Goal: Task Accomplishment & Management: Manage account settings

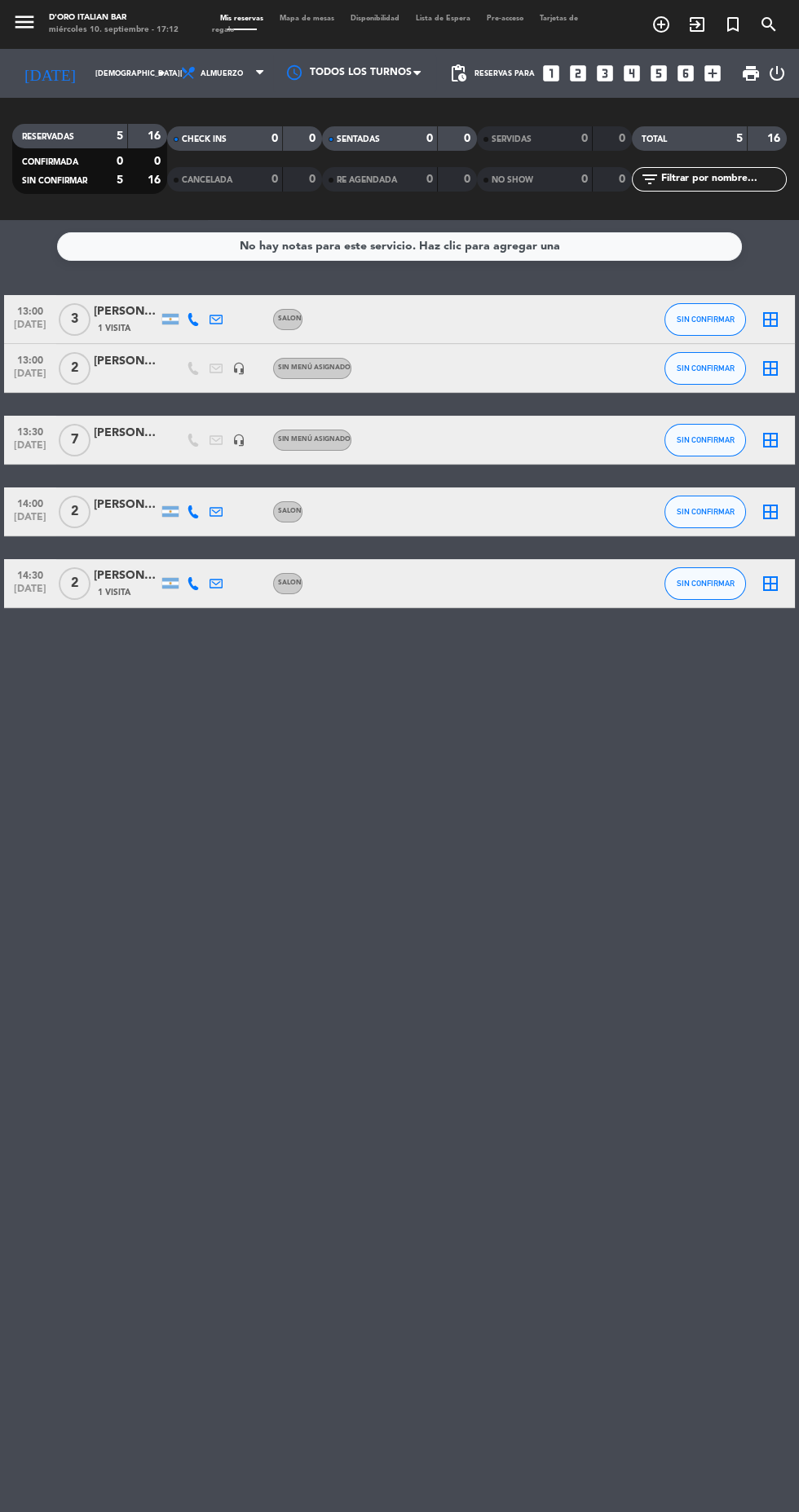
click at [151, 69] on icon "arrow_drop_down" at bounding box center [161, 73] width 20 height 20
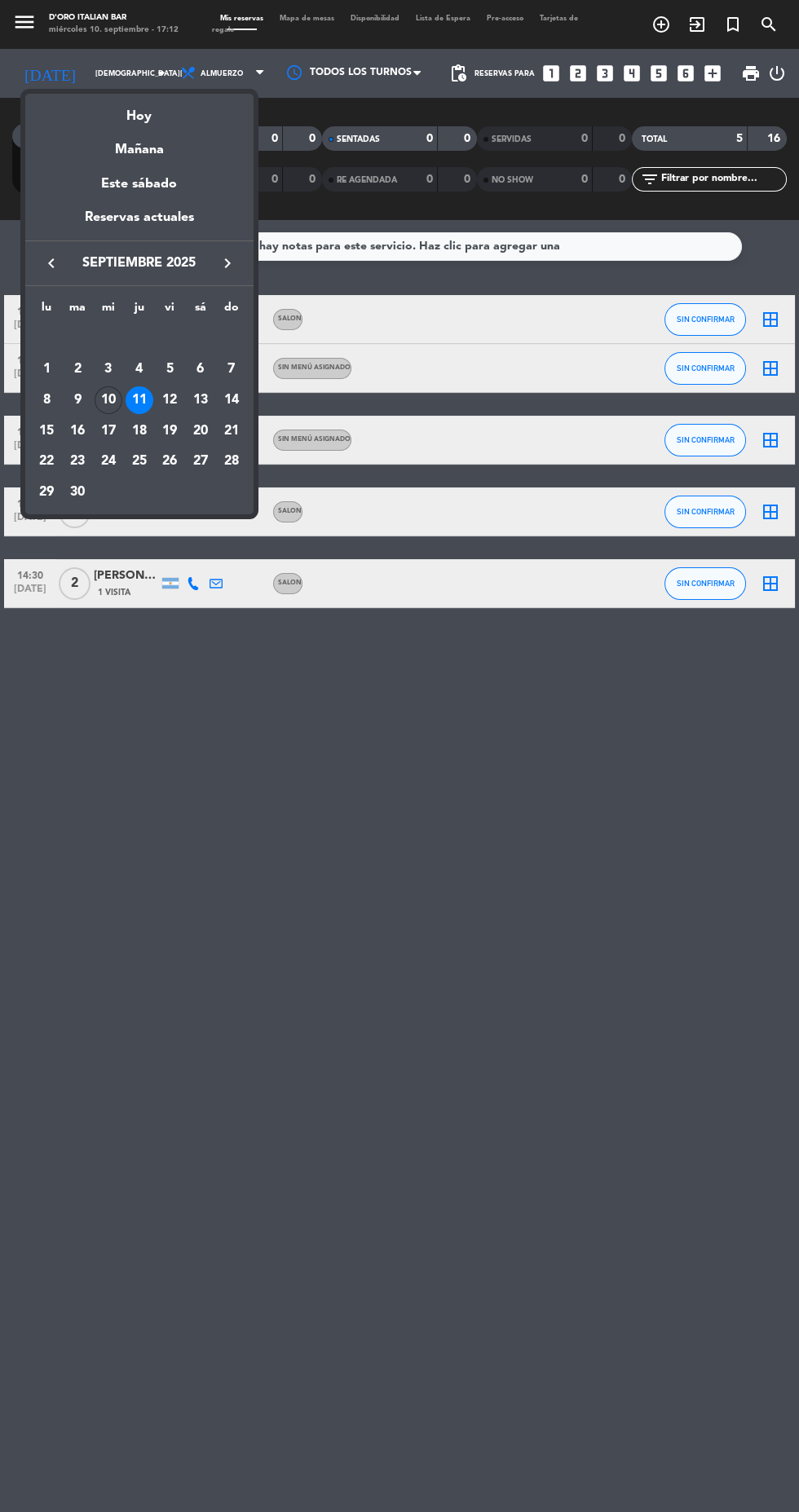
click at [109, 430] on div "17" at bounding box center [108, 431] width 28 height 28
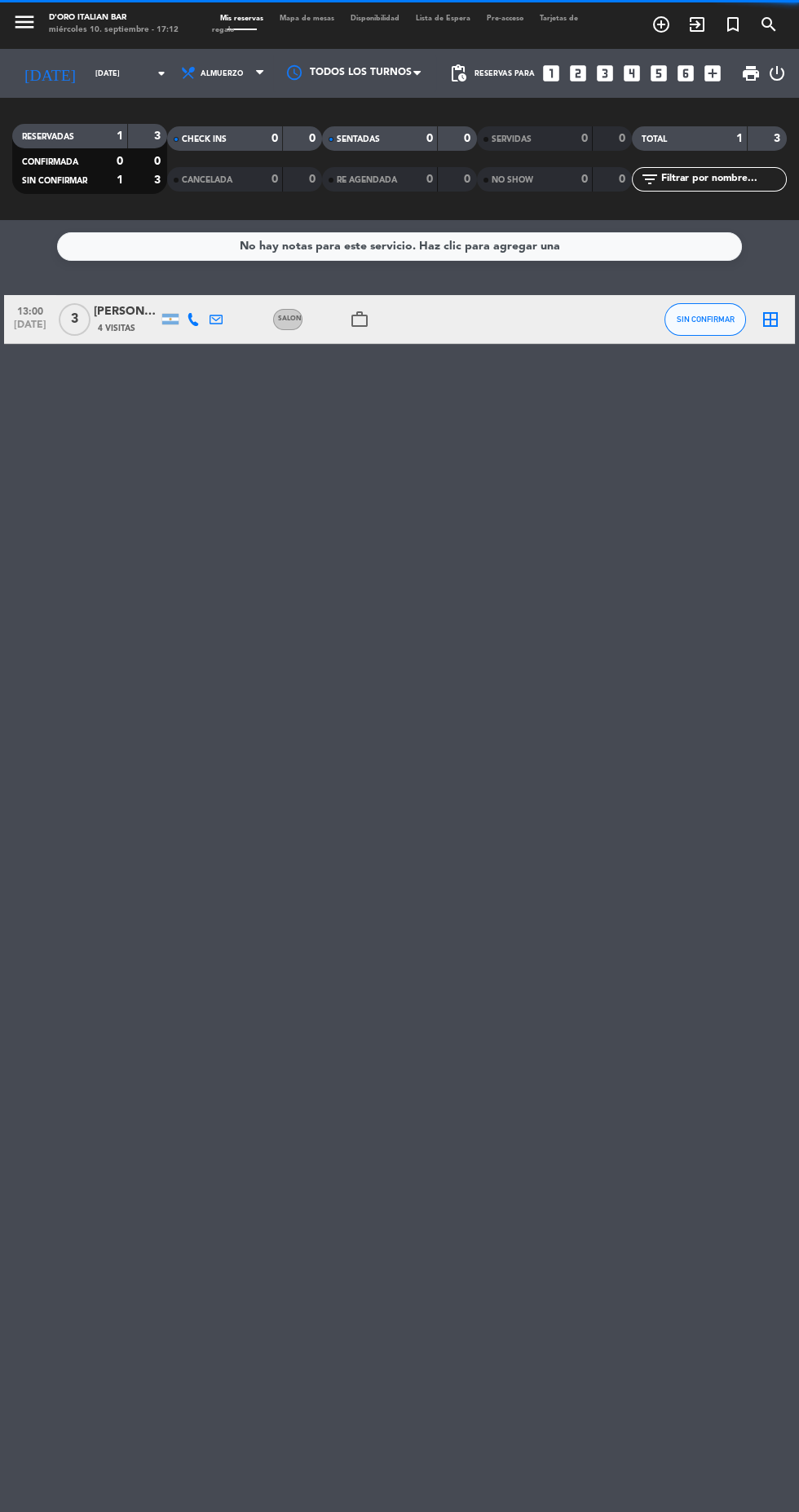
click at [128, 83] on input "[DATE]" at bounding box center [138, 74] width 102 height 25
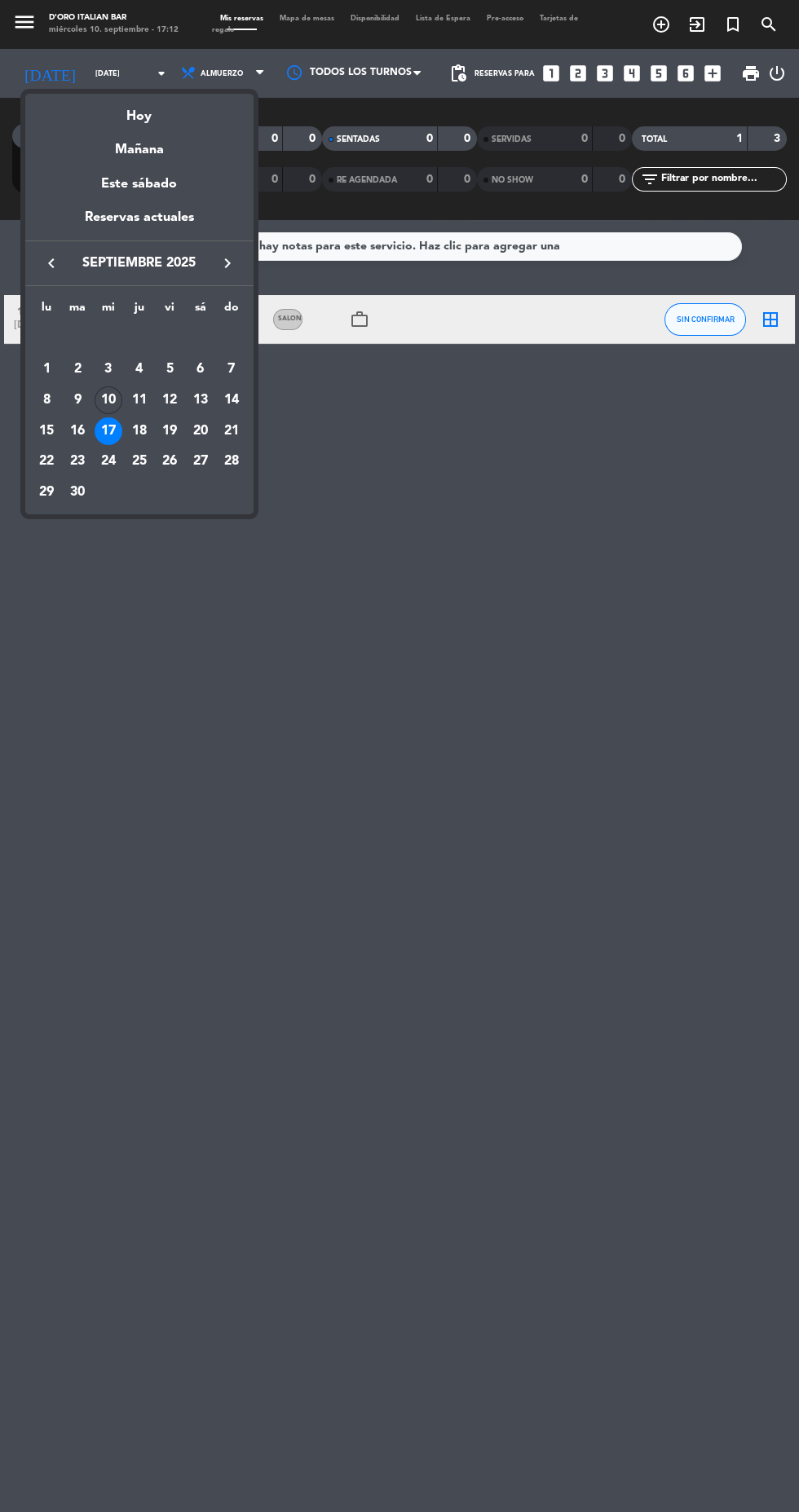
click at [108, 399] on div "10" at bounding box center [108, 400] width 28 height 28
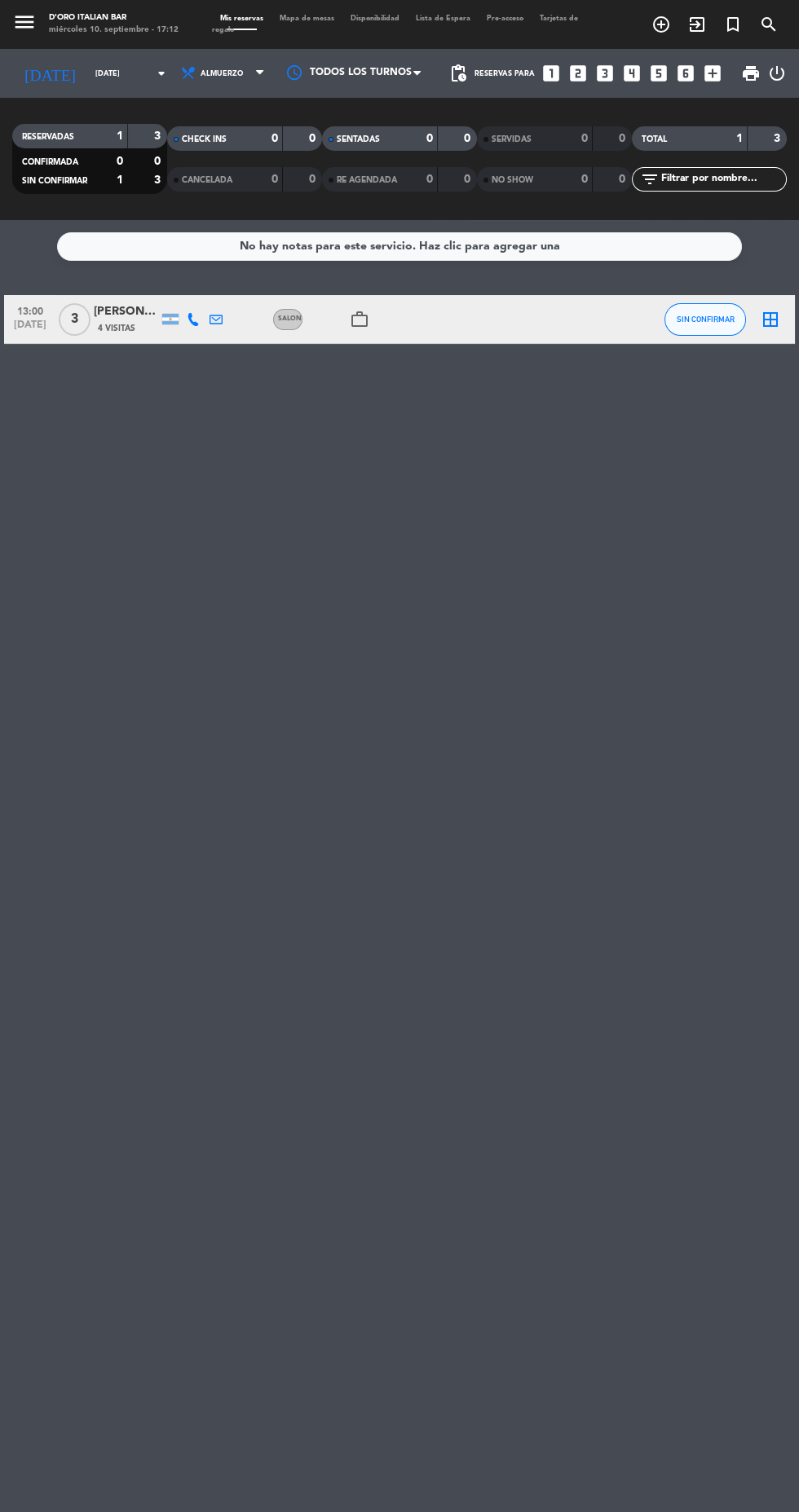
type input "[DATE]"
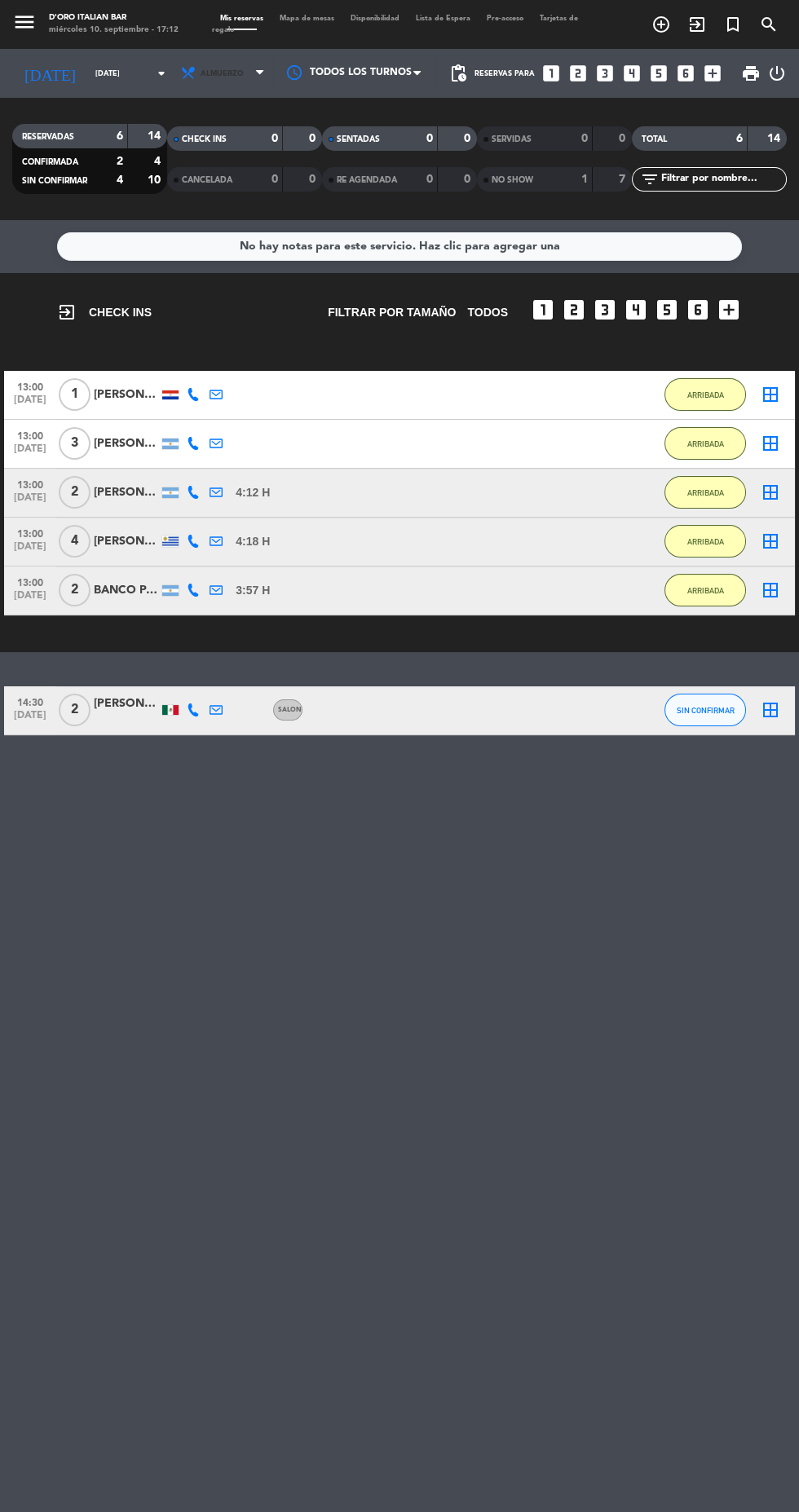
click at [253, 70] on span "Almuerzo" at bounding box center [224, 73] width 98 height 36
click at [225, 197] on div "menu D'oro Italian Bar [DATE] 10. septiembre - 17:12 Mis reservas Mapa de mesas…" at bounding box center [399, 110] width 799 height 220
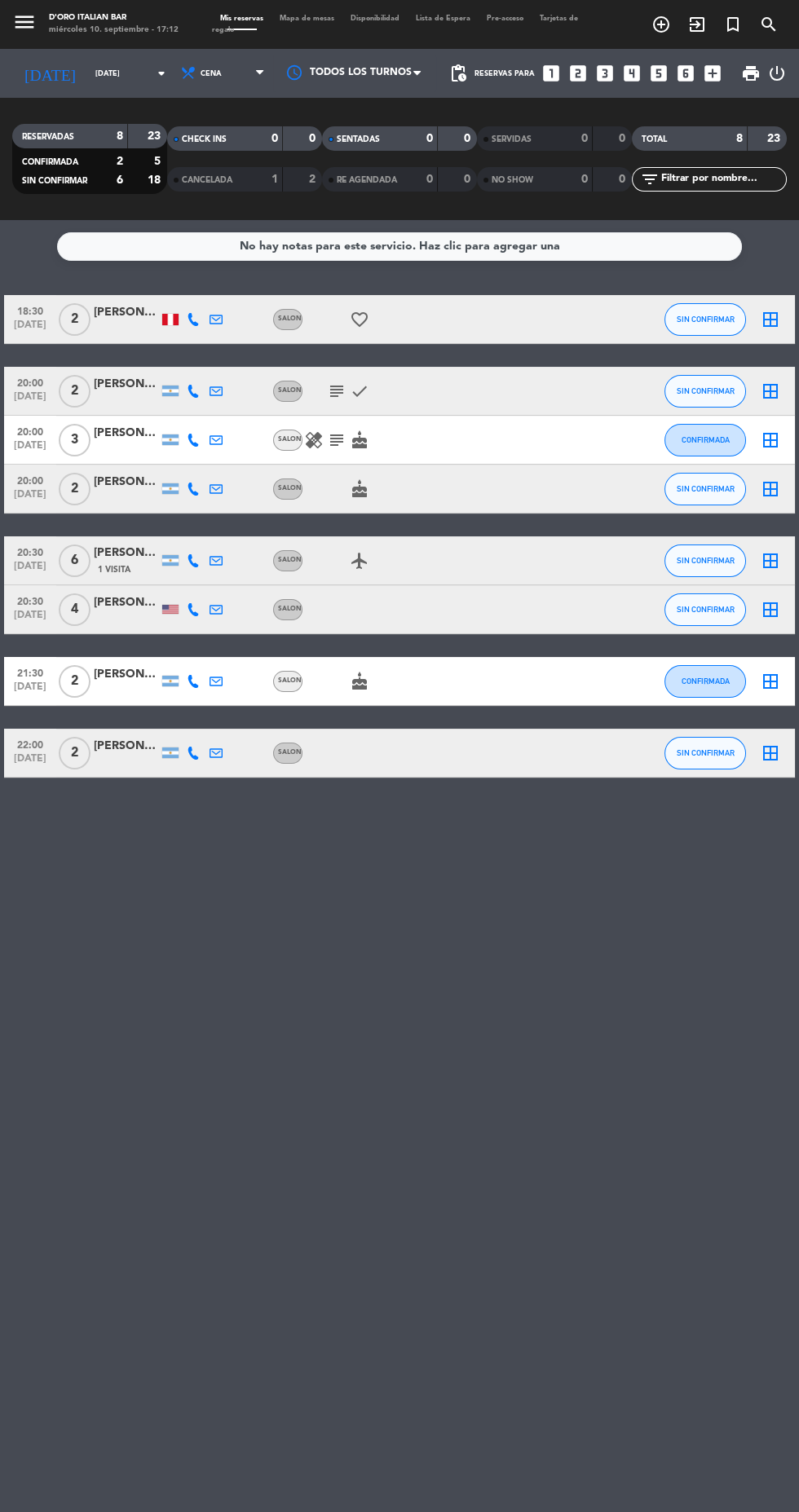
click at [192, 319] on icon at bounding box center [193, 319] width 13 height 13
click at [204, 292] on span "content_paste" at bounding box center [210, 293] width 12 height 12
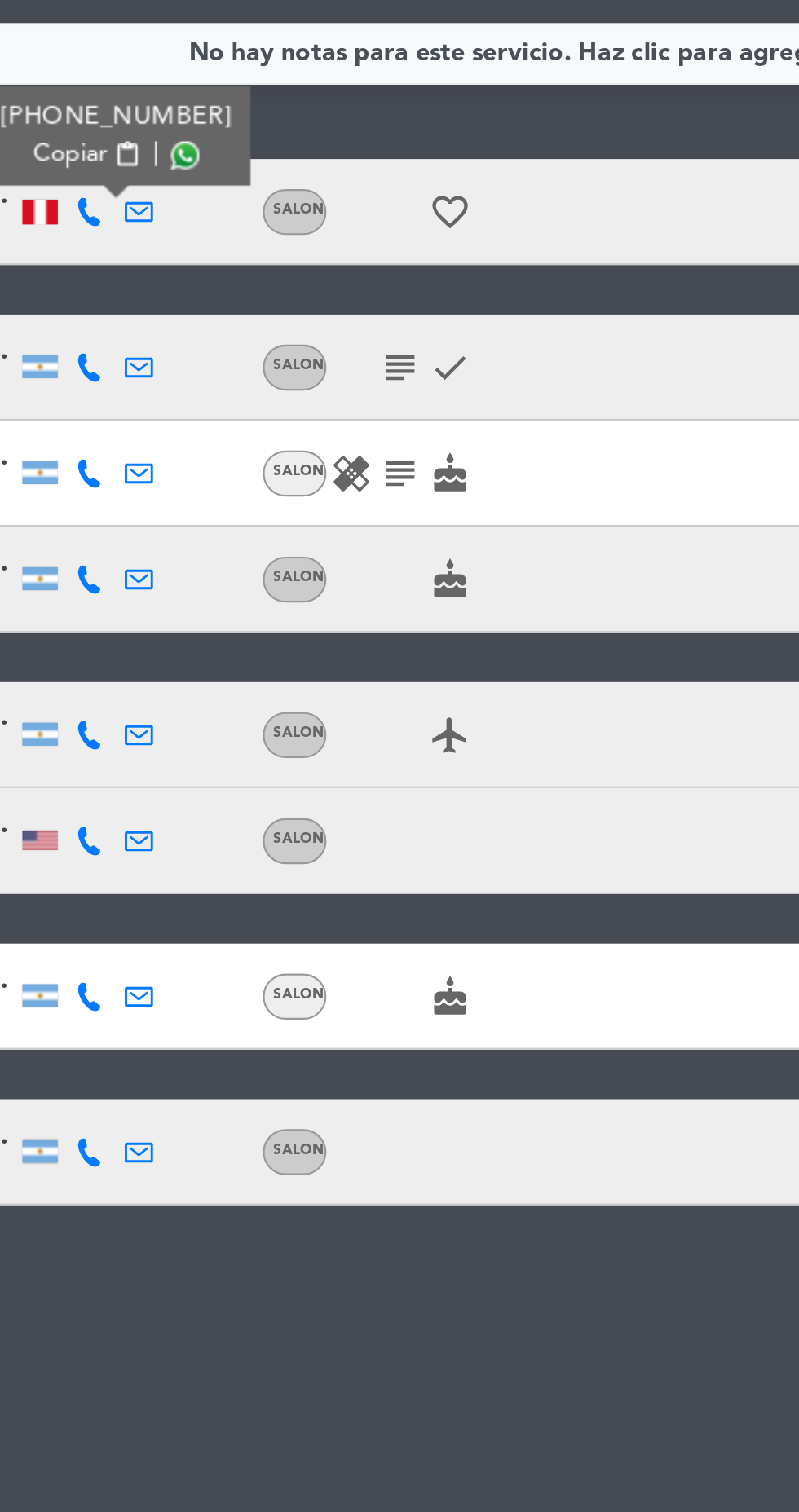
click at [231, 294] on span at bounding box center [237, 293] width 13 height 13
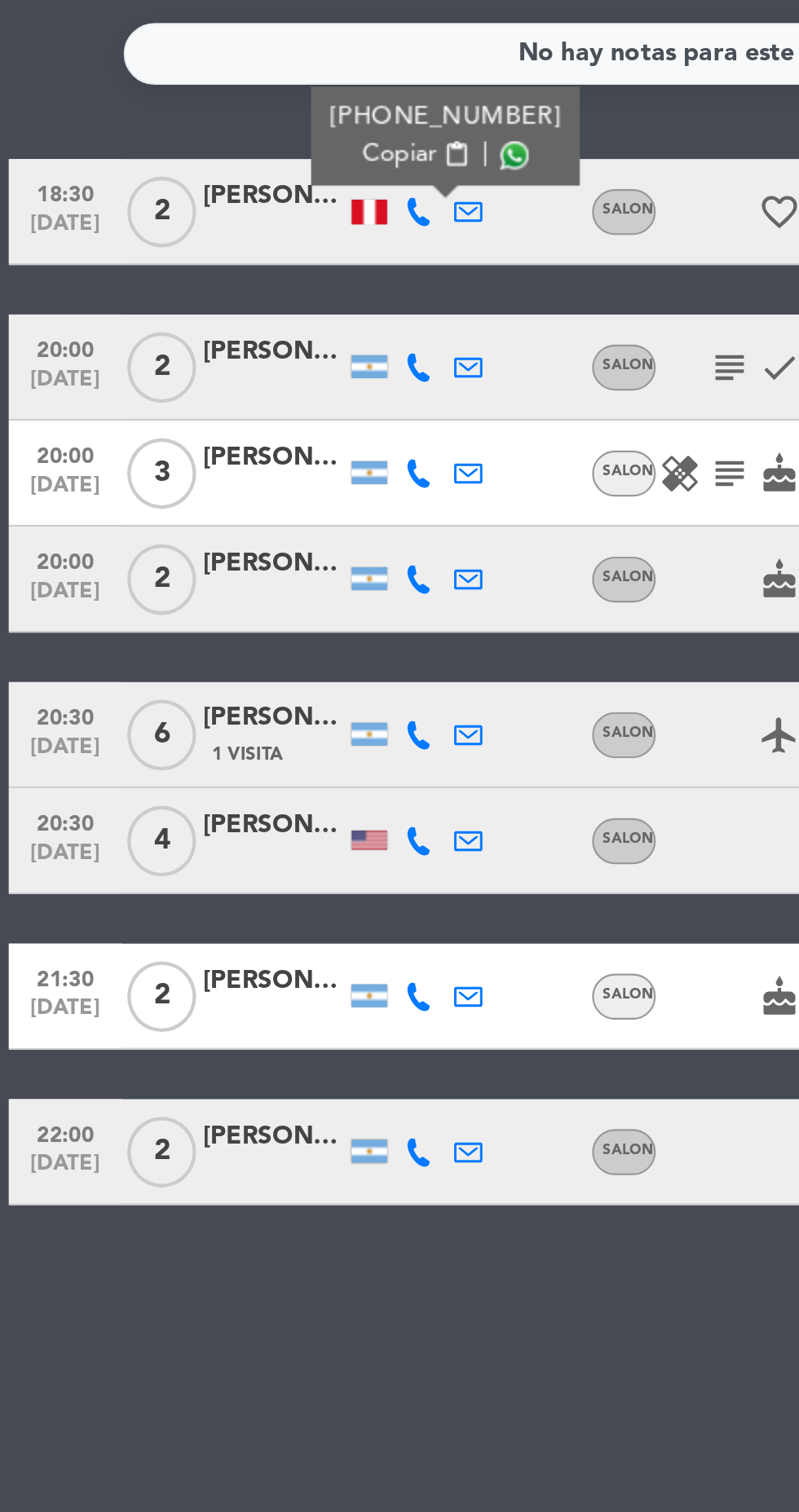
click at [192, 392] on icon at bounding box center [193, 391] width 13 height 13
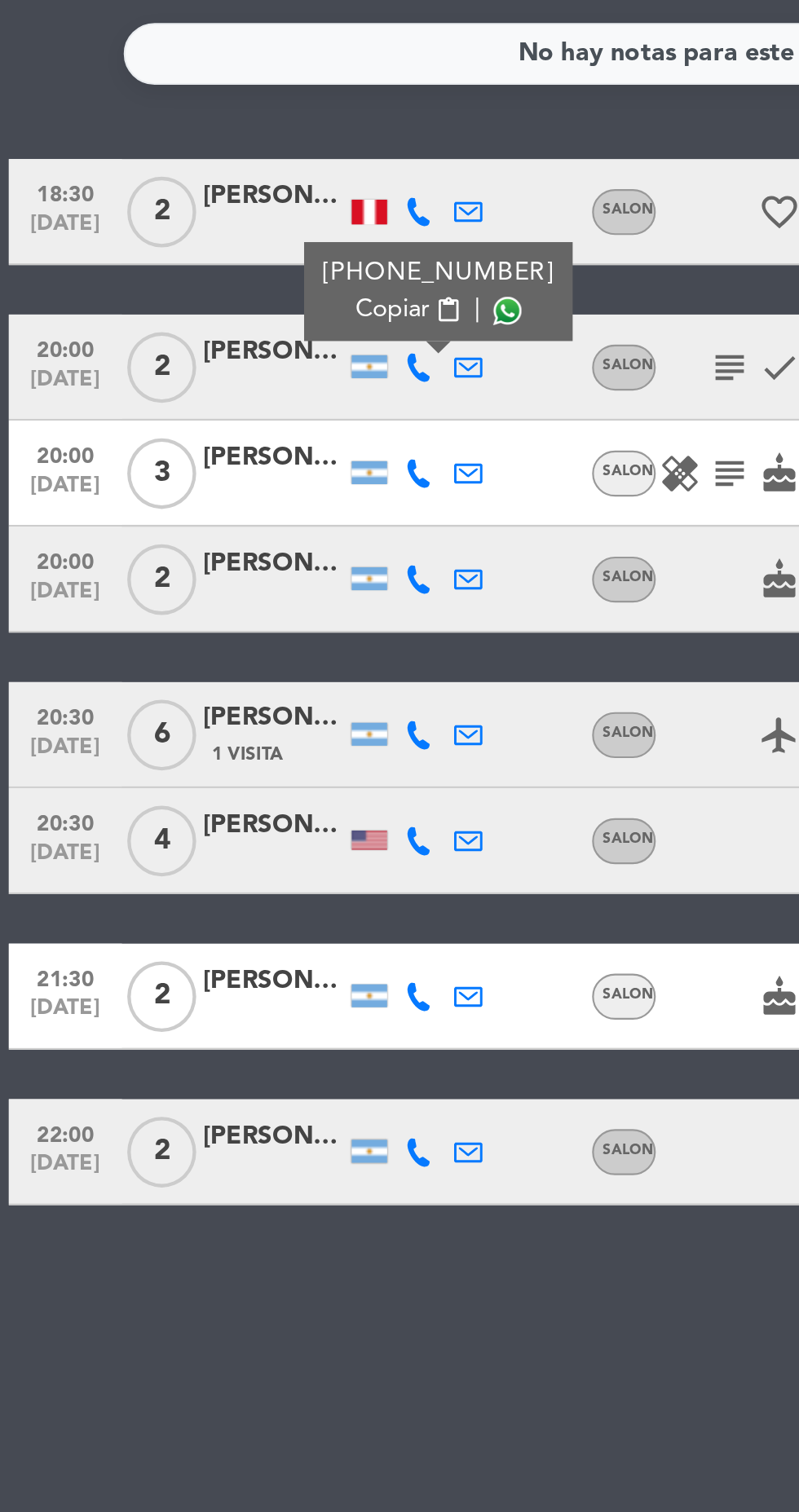
click at [227, 370] on span at bounding box center [233, 365] width 13 height 13
click at [192, 493] on icon at bounding box center [193, 489] width 13 height 13
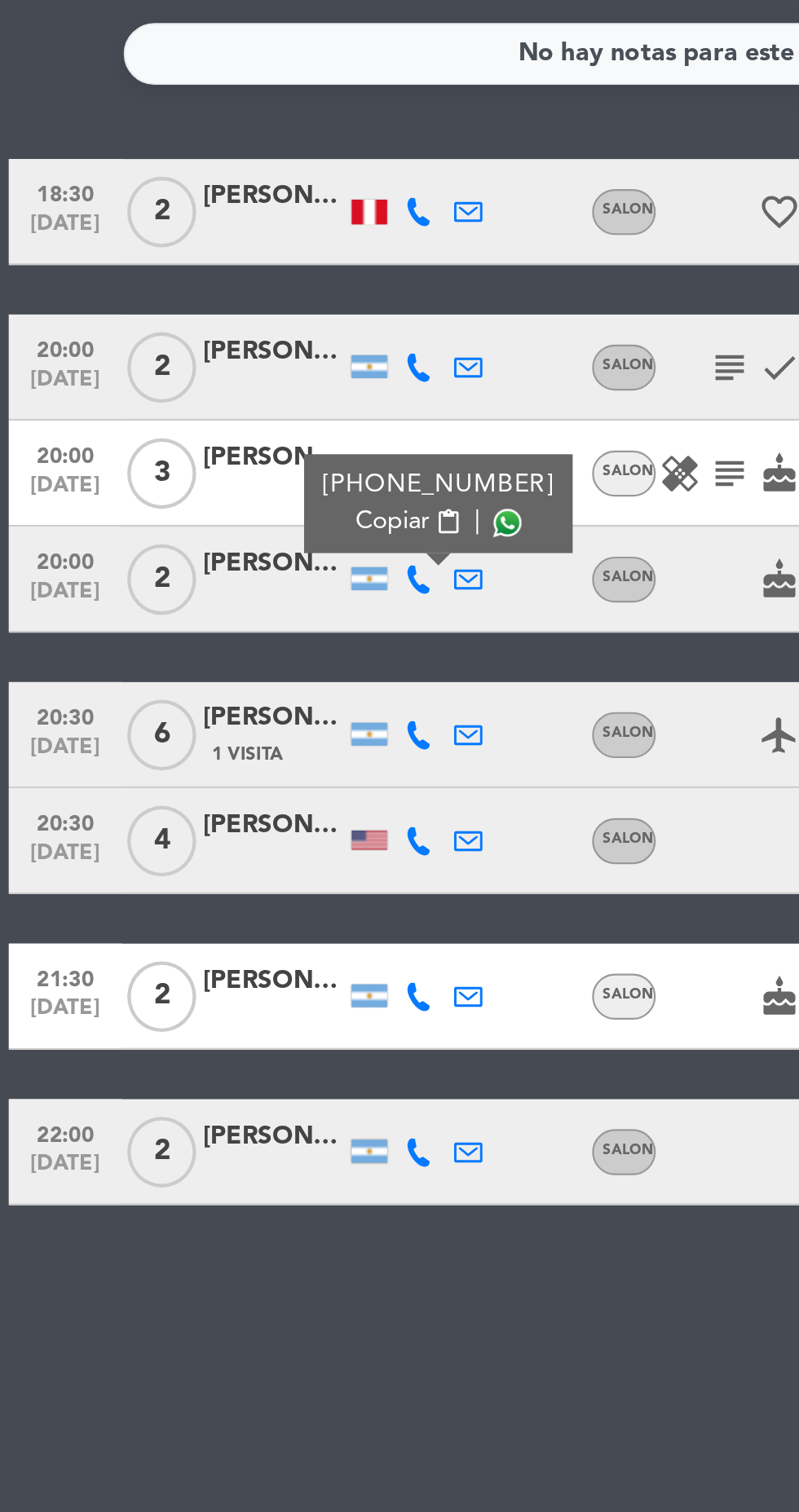
click at [216, 434] on div "[PHONE_NUMBER] Copiar content_paste |" at bounding box center [201, 454] width 124 height 45
click at [172, 437] on div "[PHONE_NUMBER] Copiar content_paste |" at bounding box center [201, 454] width 124 height 45
click at [98, 477] on div "[PERSON_NAME]" at bounding box center [126, 482] width 65 height 19
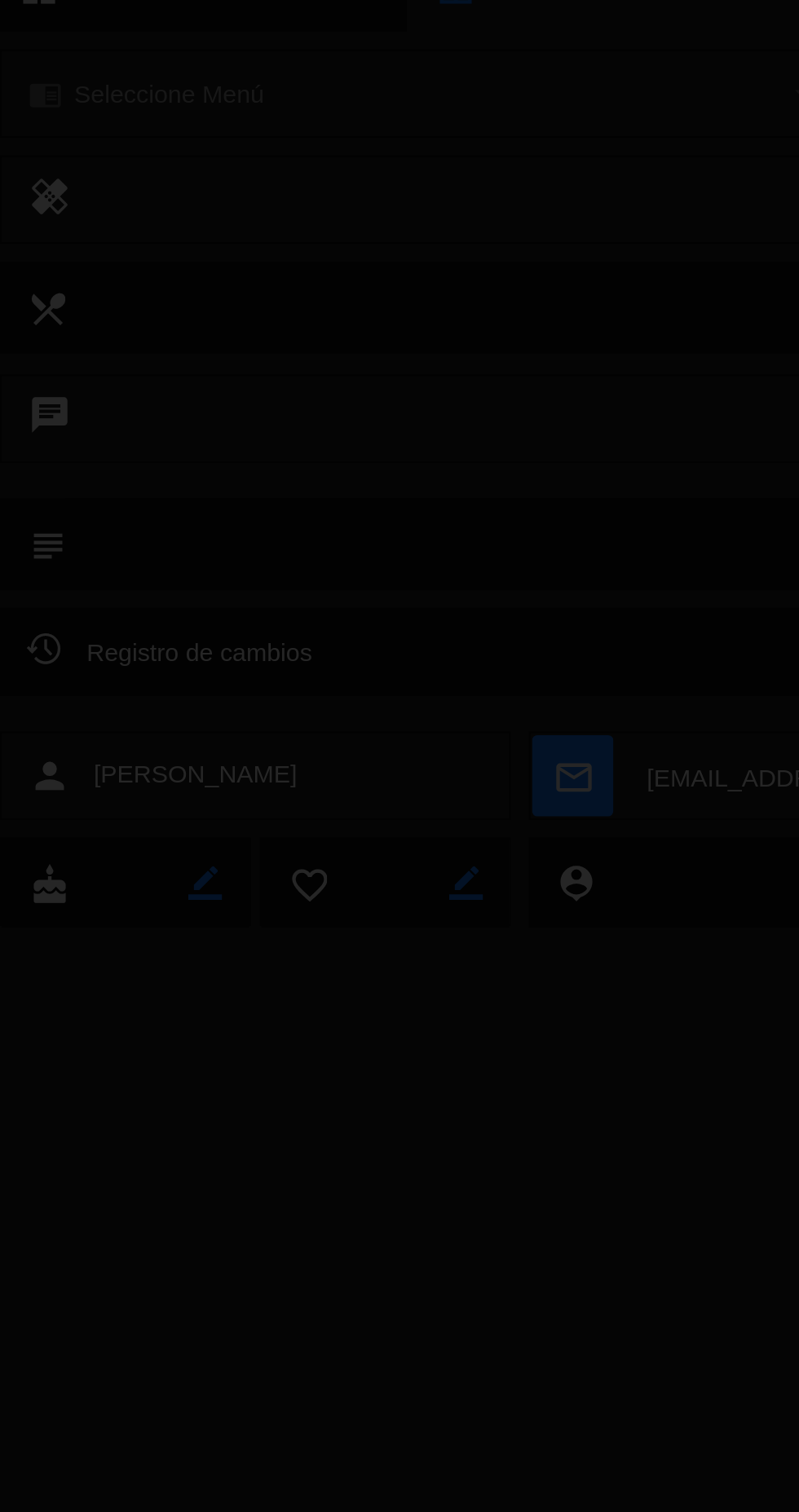
click at [253, 449] on div at bounding box center [399, 756] width 799 height 1512
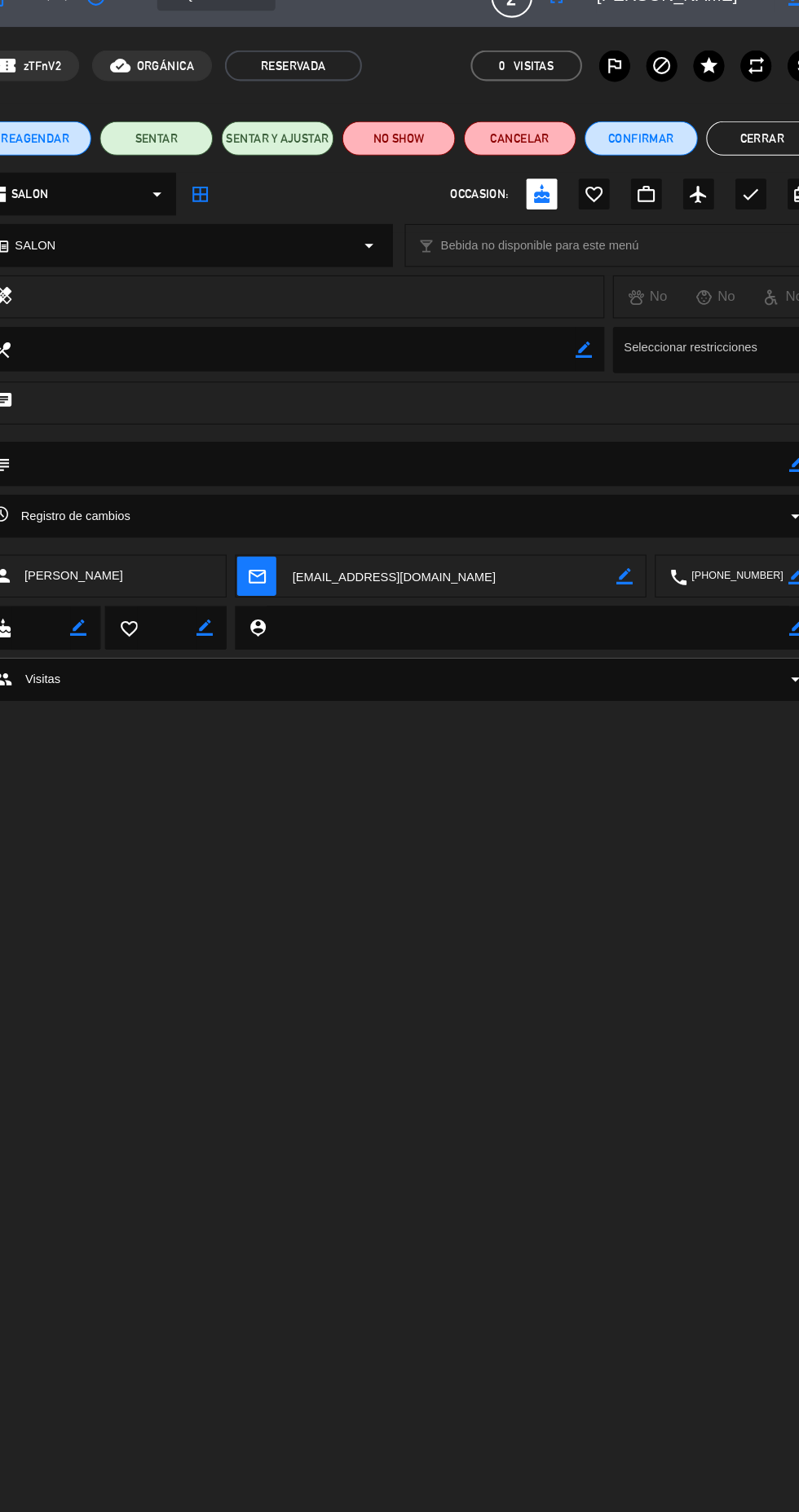
click at [769, 175] on button "Cerrar" at bounding box center [746, 163] width 107 height 33
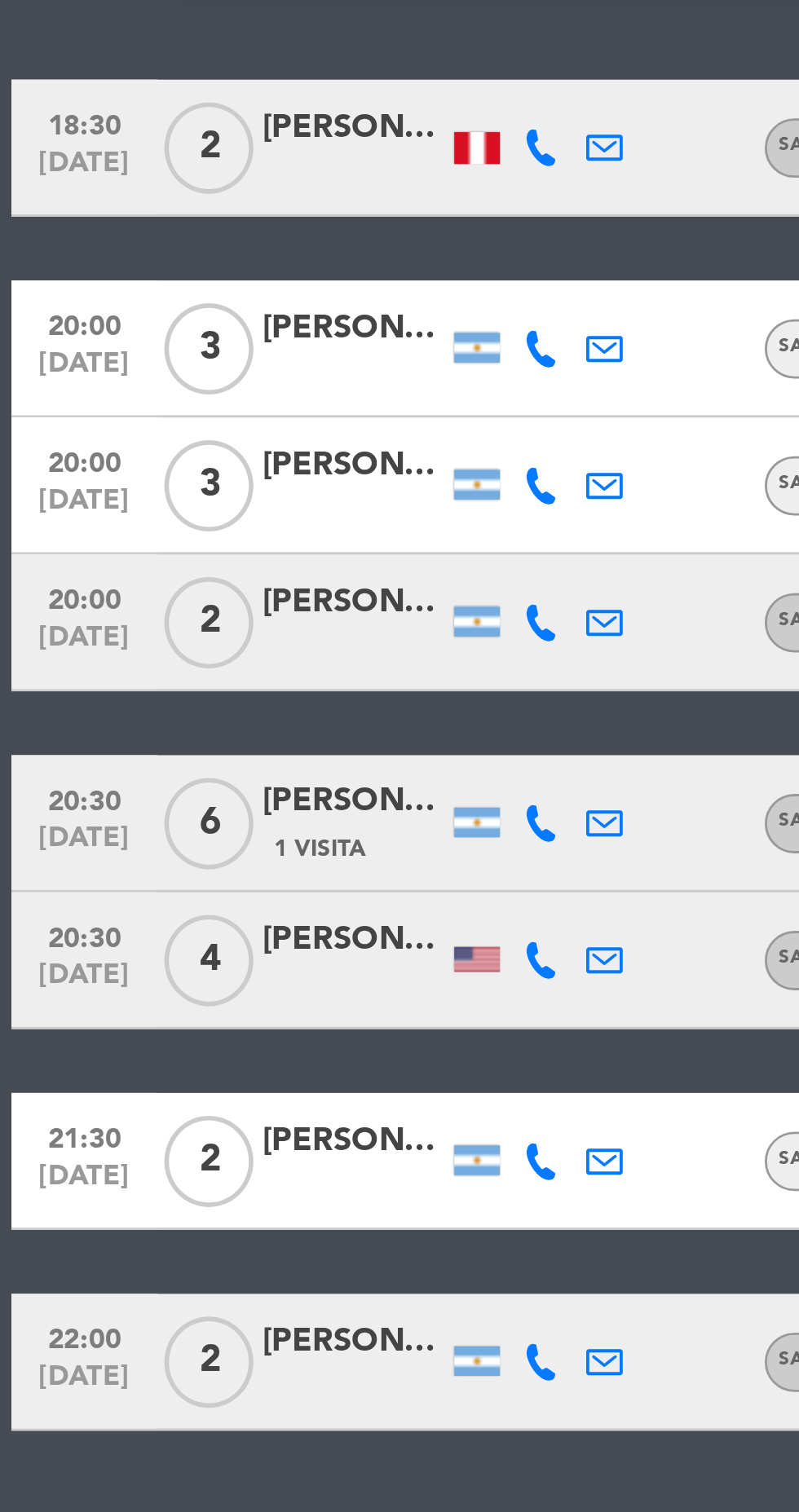
click at [190, 438] on icon at bounding box center [193, 440] width 13 height 13
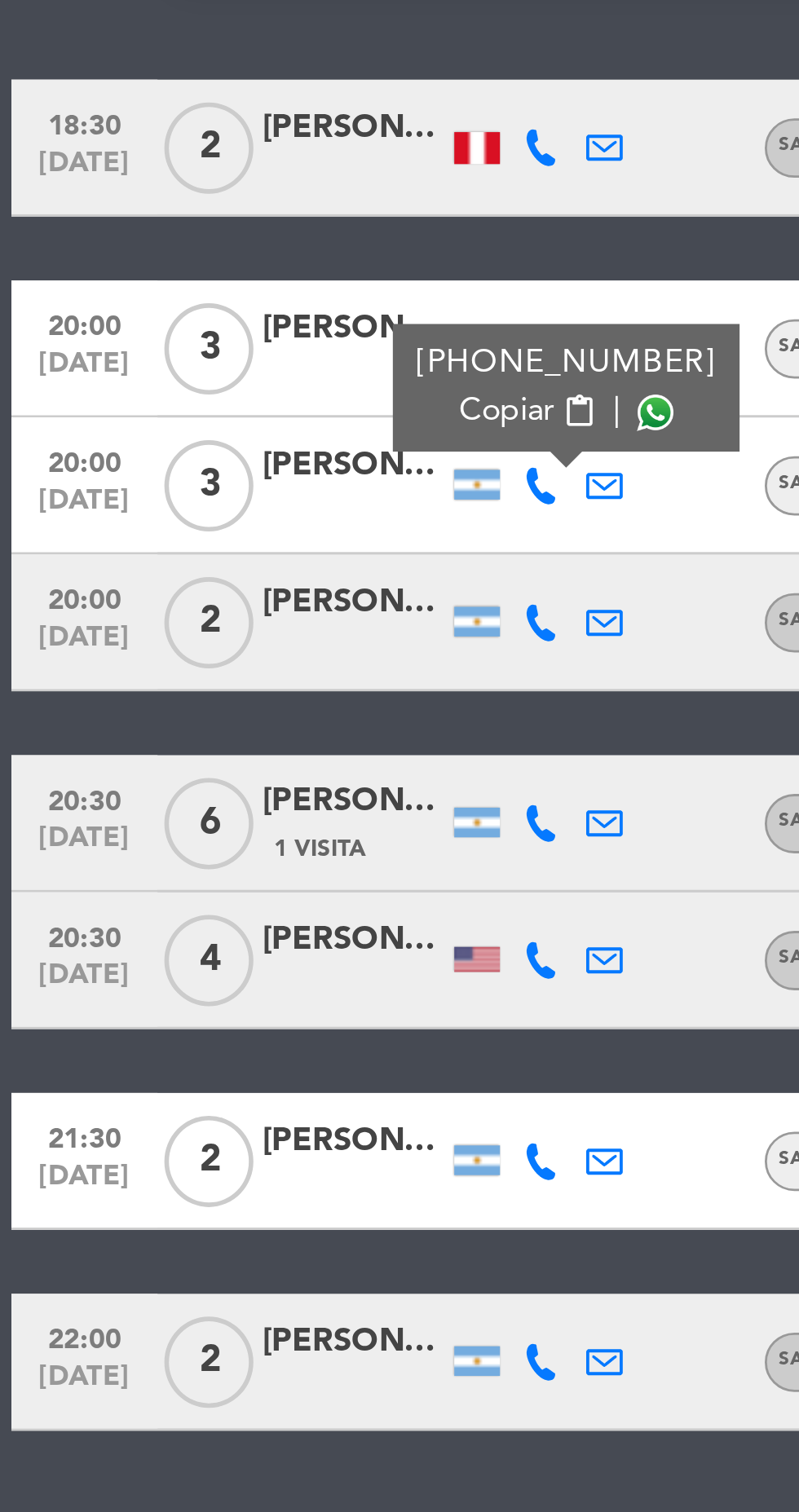
click at [227, 413] on span at bounding box center [233, 414] width 13 height 13
click at [194, 758] on icon at bounding box center [193, 753] width 13 height 13
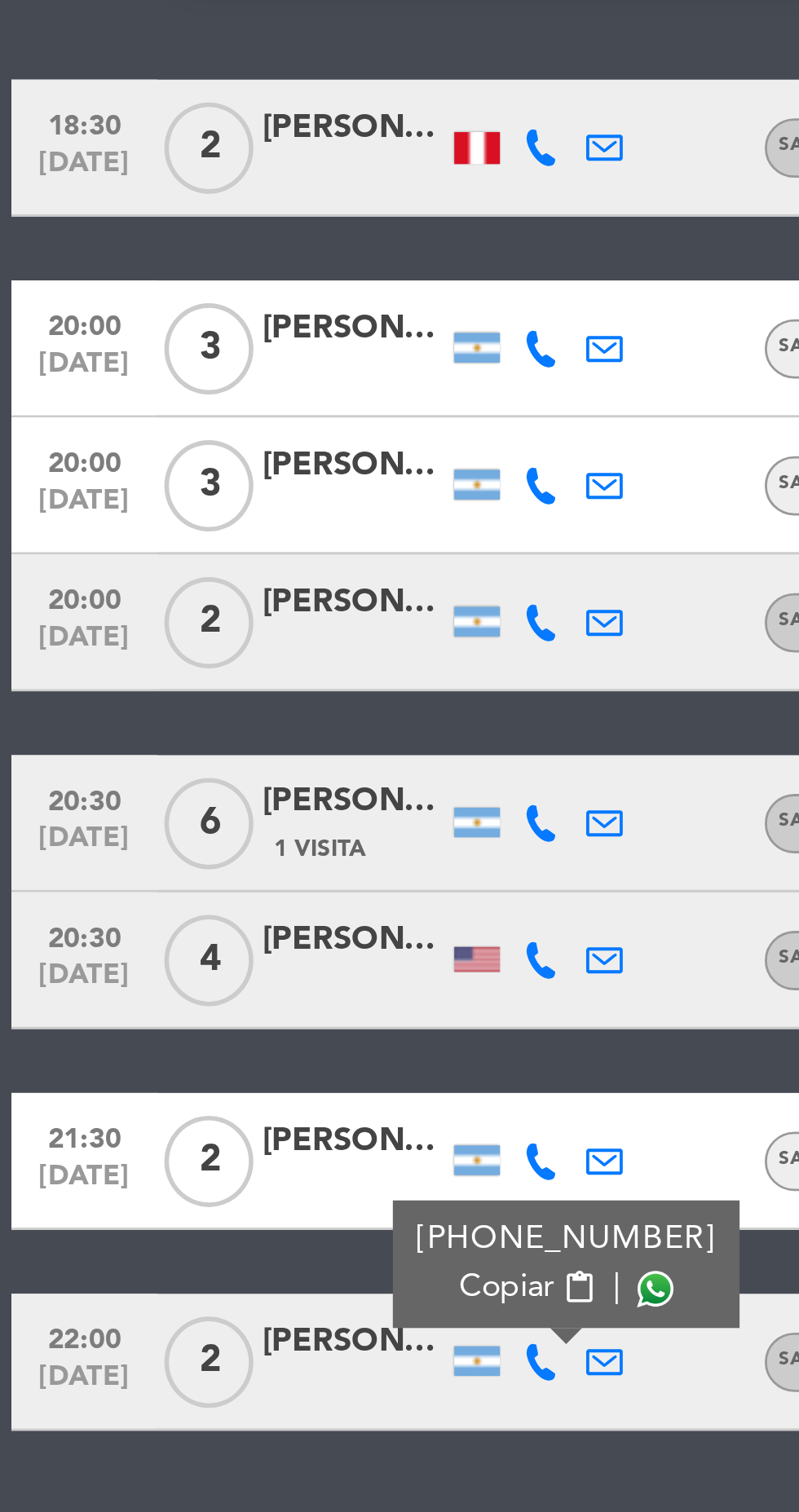
click at [227, 727] on span at bounding box center [233, 727] width 13 height 13
click at [192, 494] on icon at bounding box center [193, 489] width 13 height 13
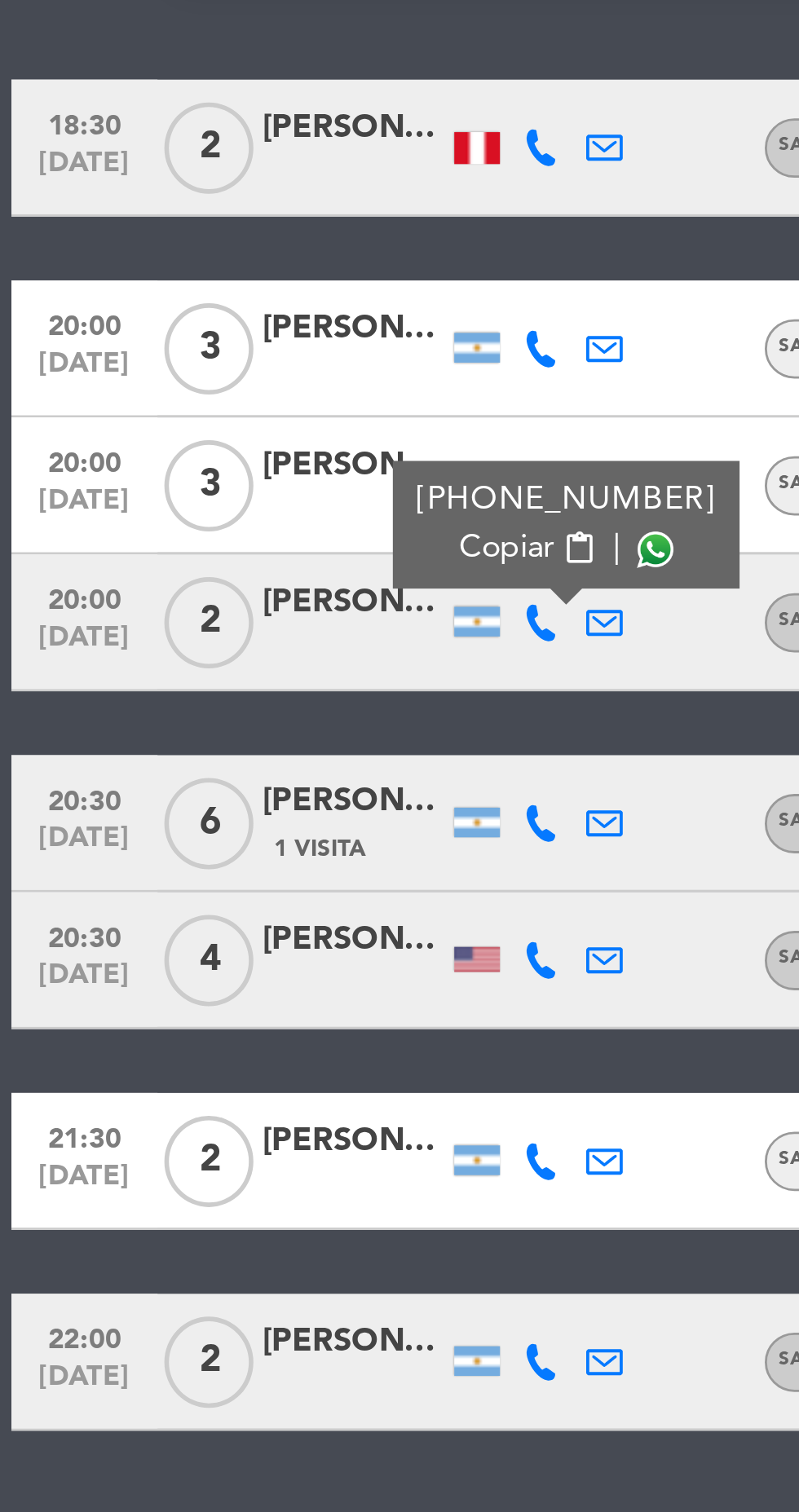
click at [227, 459] on span at bounding box center [233, 462] width 13 height 13
click at [193, 559] on icon at bounding box center [193, 560] width 13 height 13
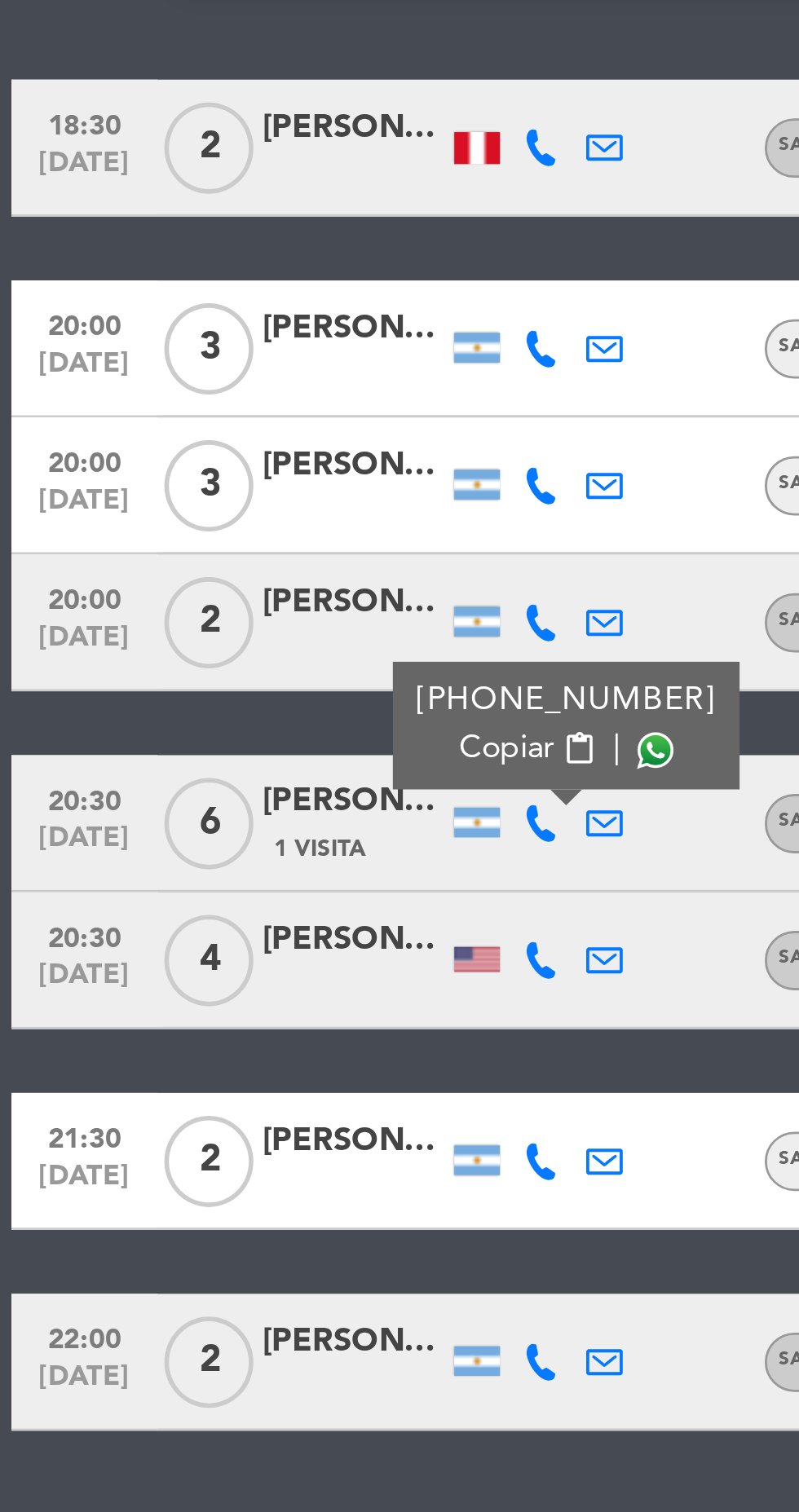
click at [229, 535] on span at bounding box center [233, 535] width 13 height 13
click at [187, 615] on icon at bounding box center [193, 609] width 13 height 13
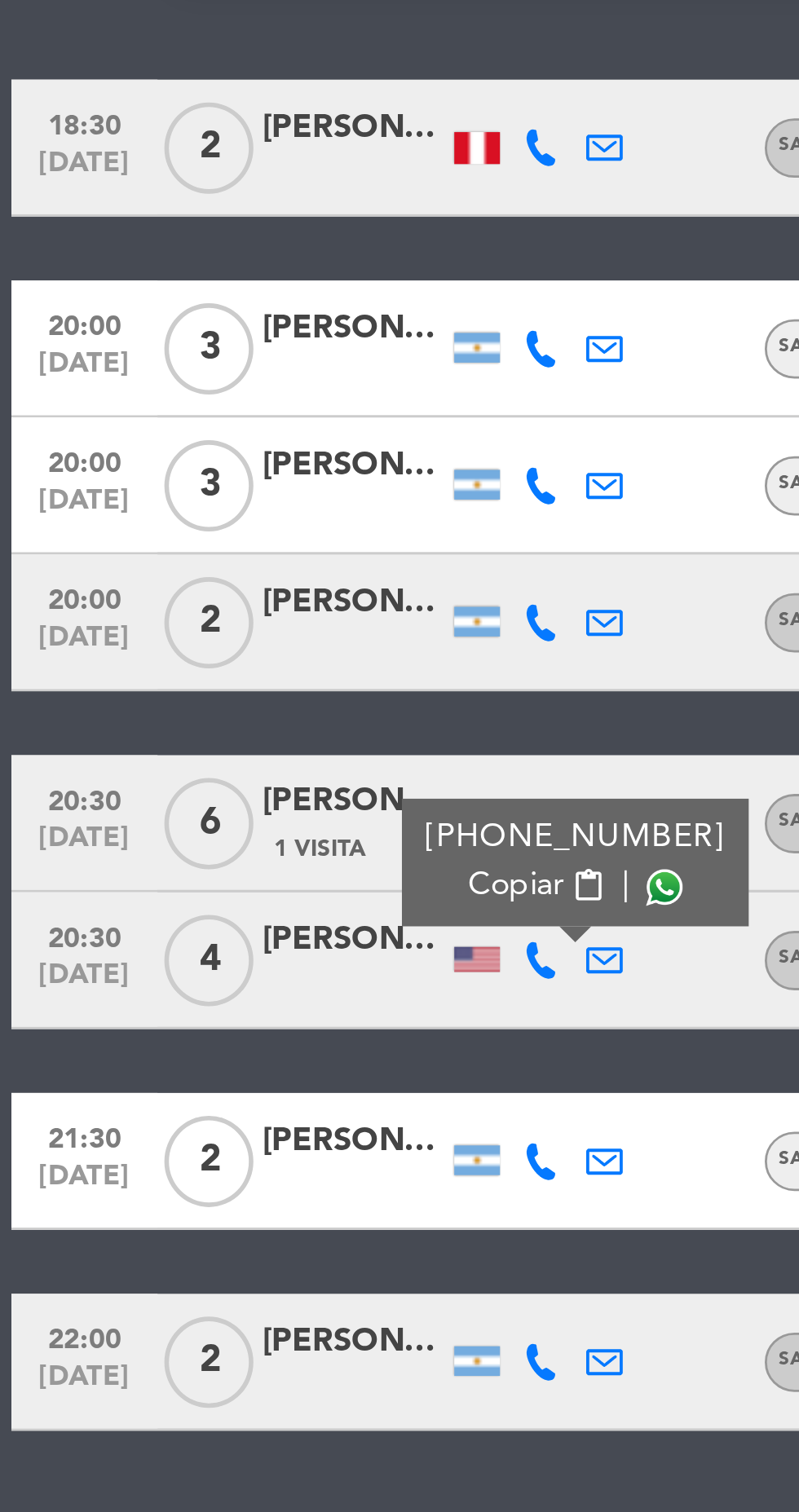
click at [231, 586] on span at bounding box center [237, 584] width 13 height 13
